Goal: Navigation & Orientation: Find specific page/section

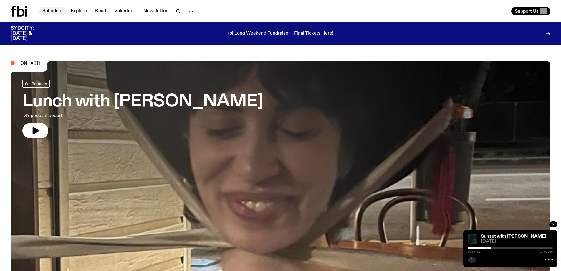
click at [53, 9] on link "Schedule" at bounding box center [52, 11] width 27 height 8
click at [468, 257] on div at bounding box center [510, 258] width 85 height 7
click at [470, 257] on button "button" at bounding box center [472, 260] width 8 height 6
click at [470, 248] on div "0:30:12 2:00:00" at bounding box center [510, 249] width 85 height 7
click at [470, 247] on div at bounding box center [447, 247] width 85 height 1
